Goal: Transaction & Acquisition: Purchase product/service

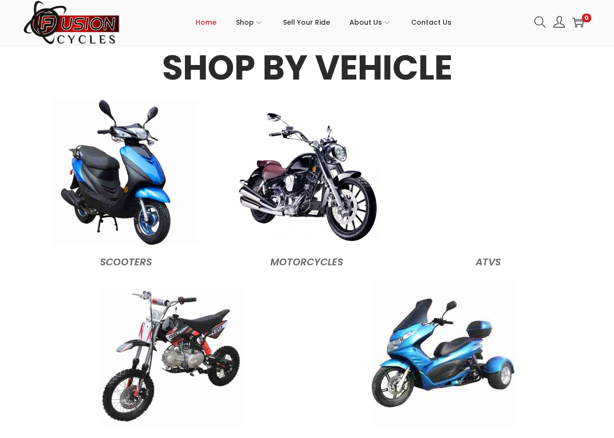
scroll to position [922, 0]
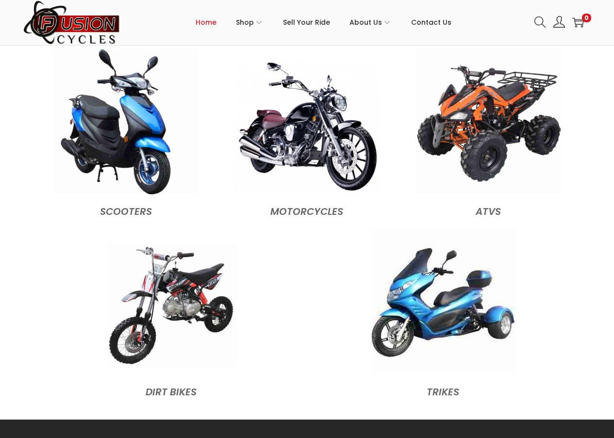
click at [167, 275] on img at bounding box center [171, 306] width 131 height 124
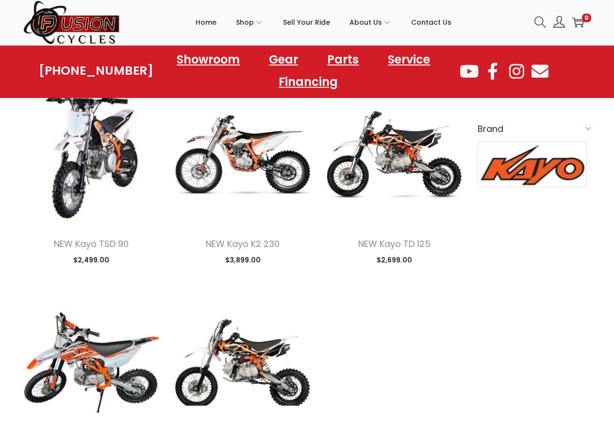
scroll to position [291, 0]
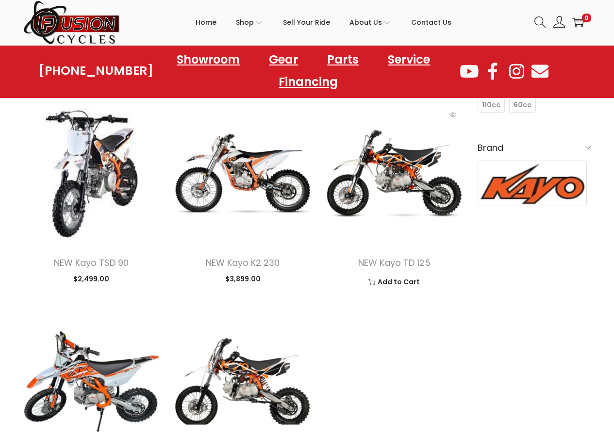
click at [384, 185] on img at bounding box center [394, 173] width 137 height 137
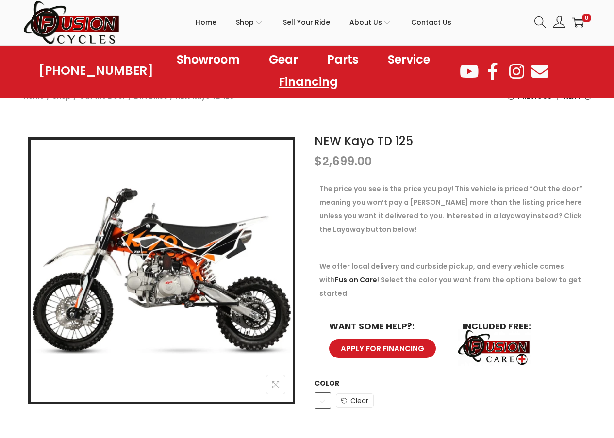
scroll to position [49, 0]
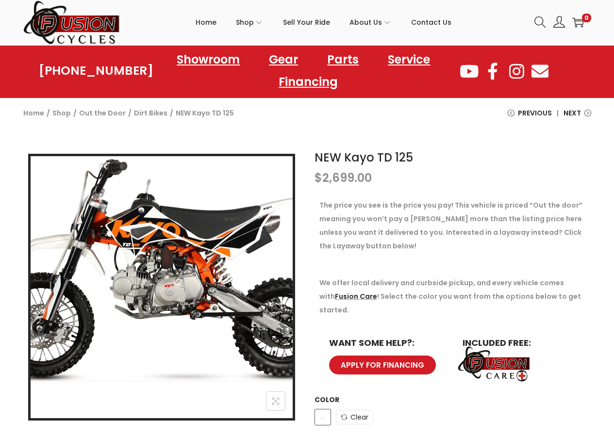
click at [166, 267] on img at bounding box center [159, 270] width 351 height 228
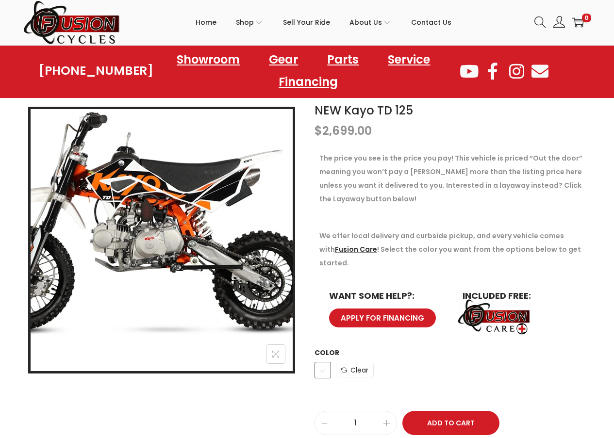
scroll to position [97, 0]
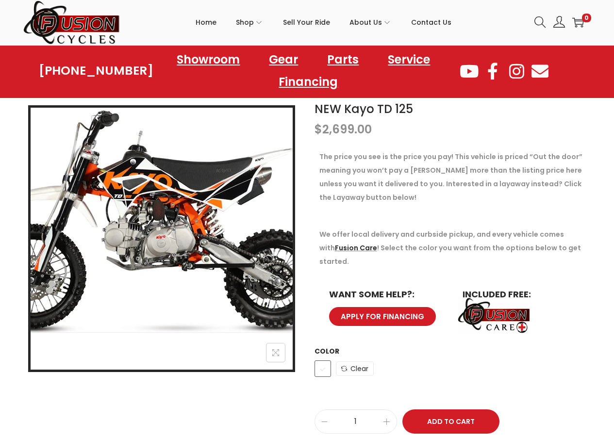
click at [191, 251] on img at bounding box center [151, 222] width 351 height 228
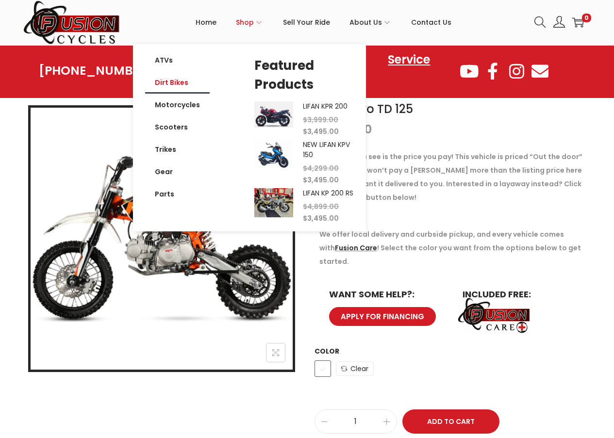
click at [177, 80] on link "Dirt Bikes" at bounding box center [177, 82] width 65 height 22
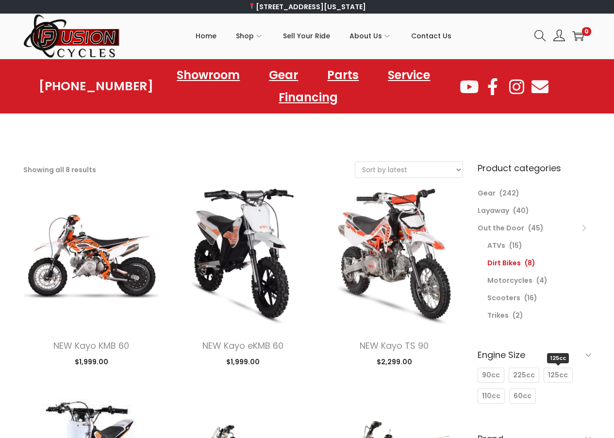
click at [555, 377] on span "125cc" at bounding box center [558, 375] width 20 height 10
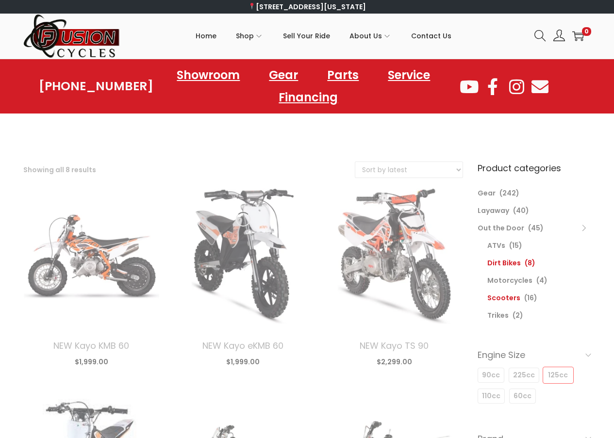
select select "date"
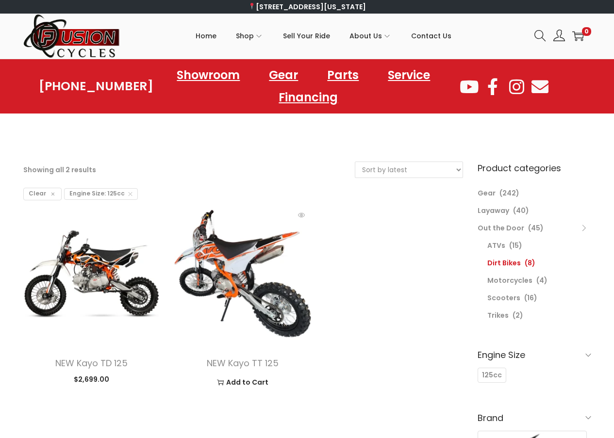
click at [257, 262] on img at bounding box center [242, 273] width 137 height 137
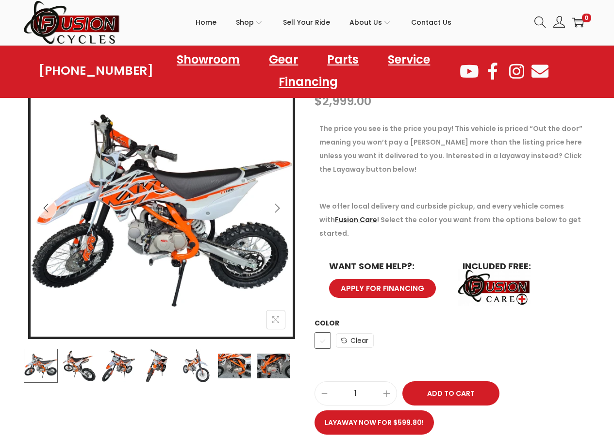
scroll to position [146, 0]
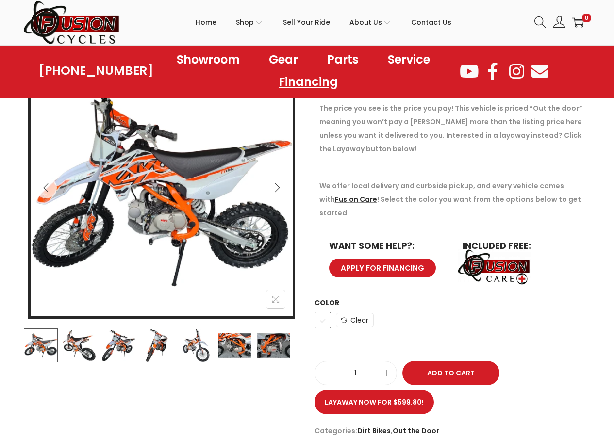
click at [75, 343] on img at bounding box center [79, 346] width 34 height 34
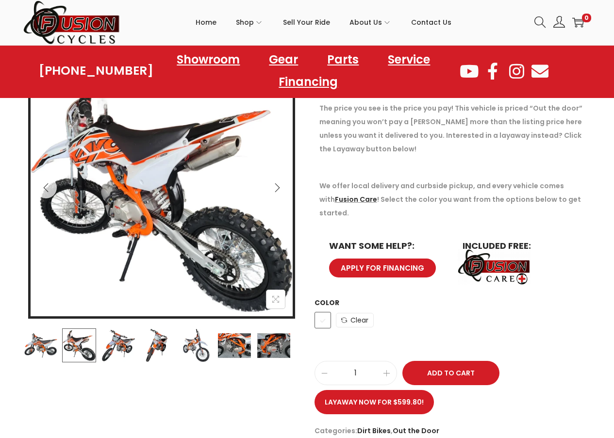
click at [278, 191] on icon "Next" at bounding box center [277, 188] width 10 height 10
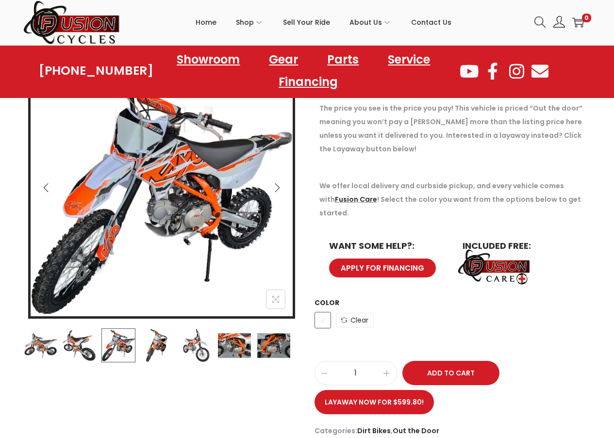
click at [278, 191] on icon "Next" at bounding box center [277, 188] width 10 height 10
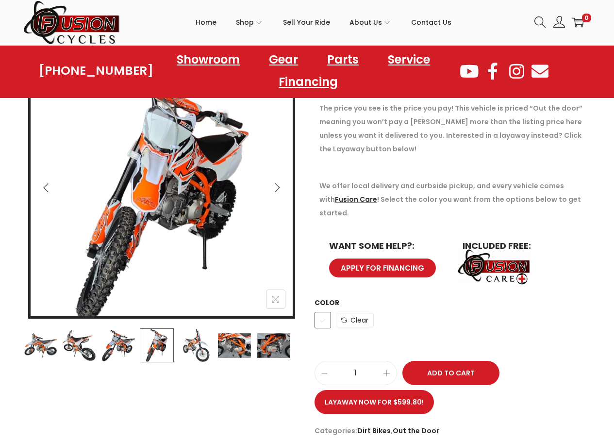
click at [278, 191] on icon "Next" at bounding box center [277, 188] width 10 height 10
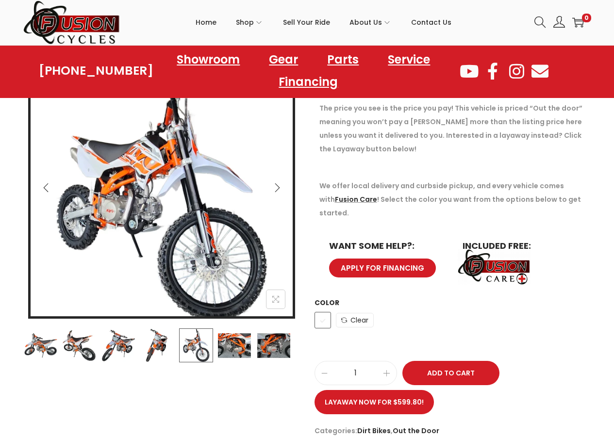
click at [278, 191] on icon "Next" at bounding box center [277, 188] width 10 height 10
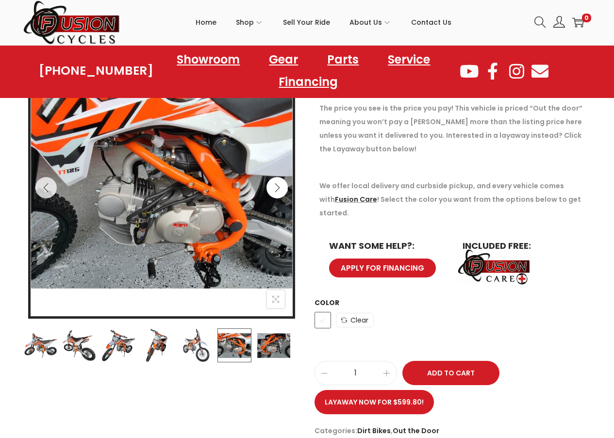
click at [278, 191] on icon "Next" at bounding box center [277, 188] width 10 height 10
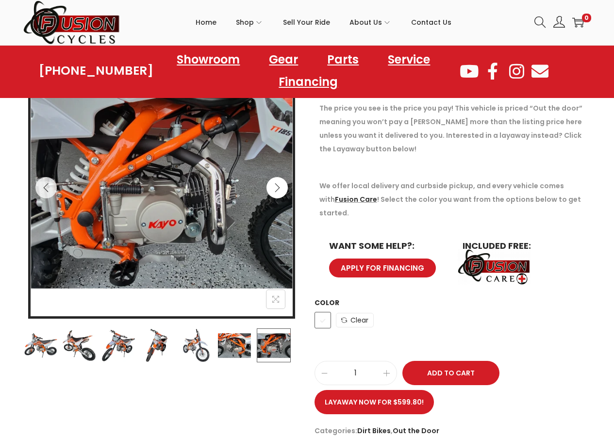
click at [278, 191] on icon "Next" at bounding box center [277, 188] width 10 height 10
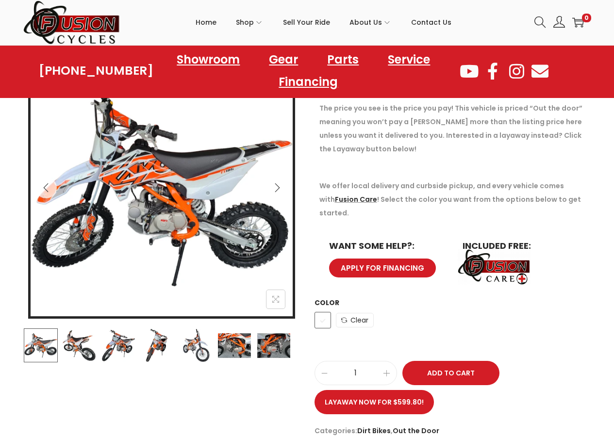
click at [278, 191] on icon "Next" at bounding box center [277, 188] width 10 height 10
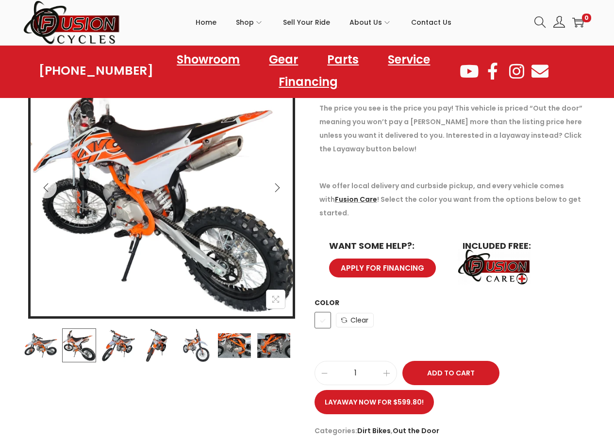
click at [278, 191] on icon "Next" at bounding box center [277, 188] width 10 height 10
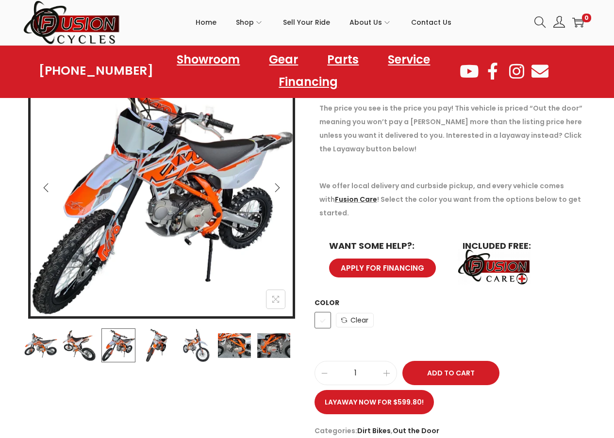
click at [278, 191] on icon "Next" at bounding box center [277, 188] width 10 height 10
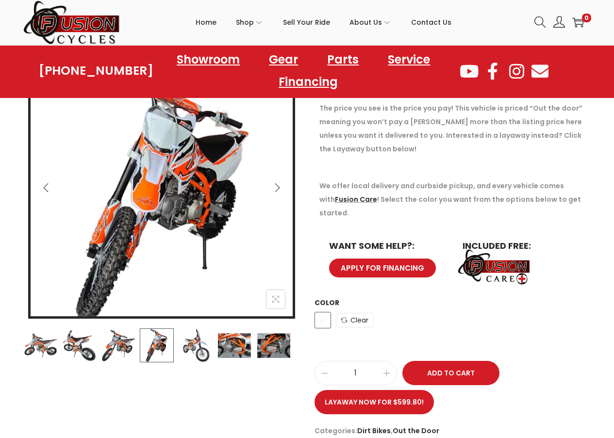
click at [278, 191] on icon "Next" at bounding box center [277, 188] width 10 height 10
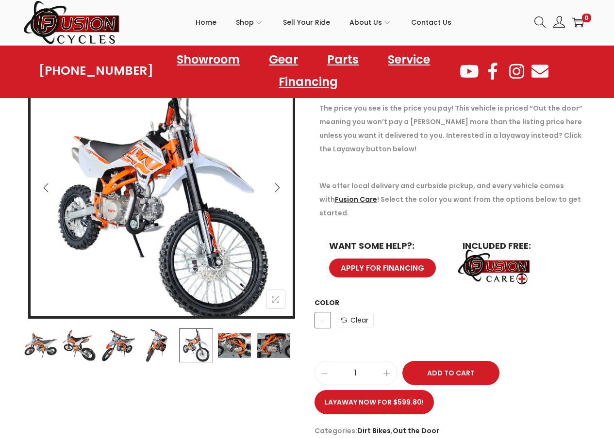
click at [278, 191] on icon "Next" at bounding box center [277, 188] width 10 height 10
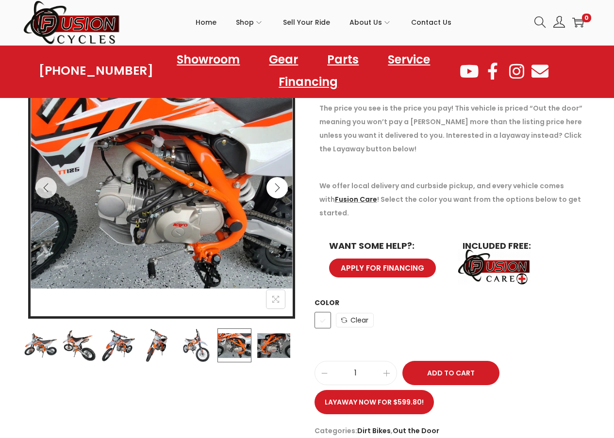
click at [278, 191] on icon "Next" at bounding box center [277, 188] width 10 height 10
